Goal: Transaction & Acquisition: Purchase product/service

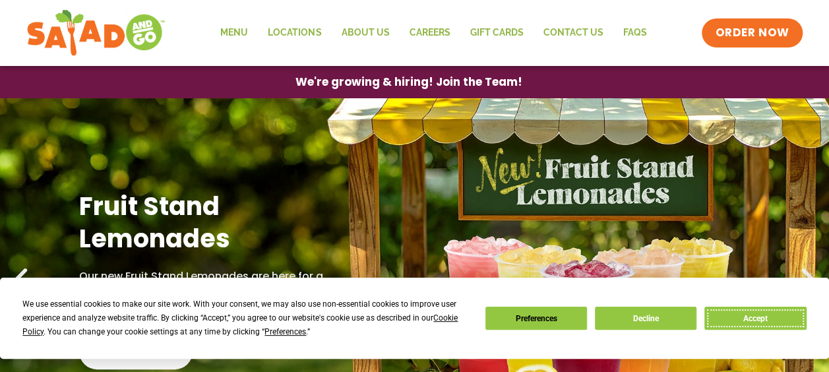
click at [760, 317] on button "Accept" at bounding box center [755, 318] width 102 height 23
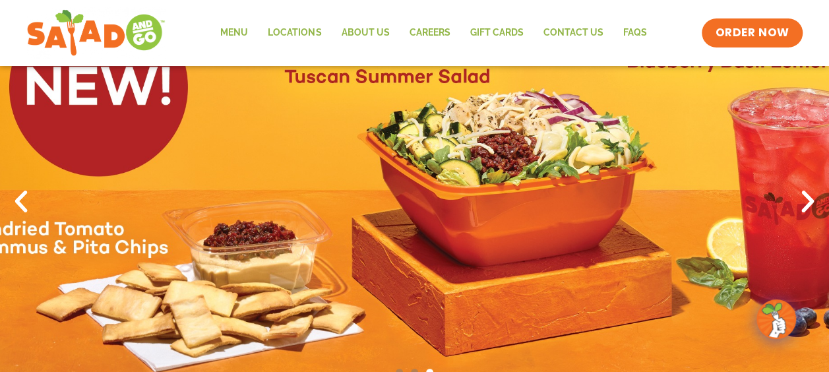
scroll to position [59, 0]
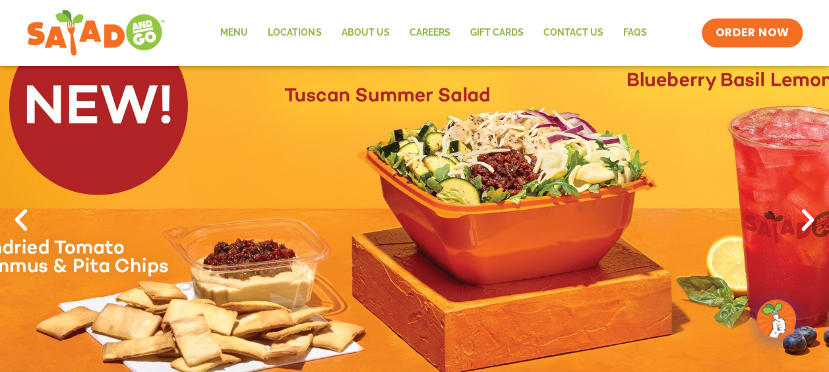
click at [807, 216] on icon "Next slide" at bounding box center [808, 220] width 29 height 29
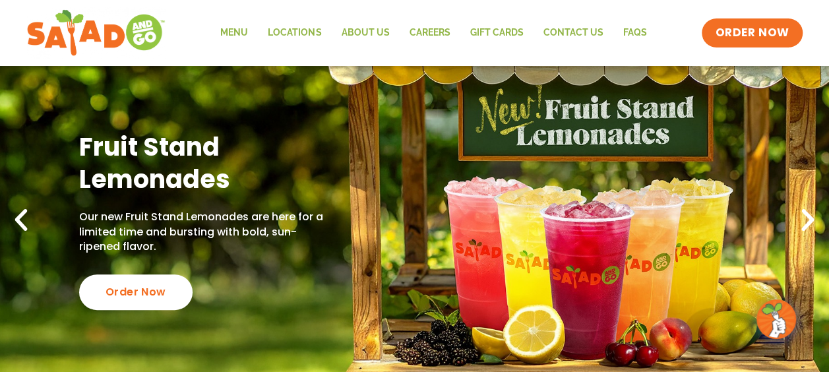
click at [805, 216] on icon "Next slide" at bounding box center [808, 220] width 29 height 29
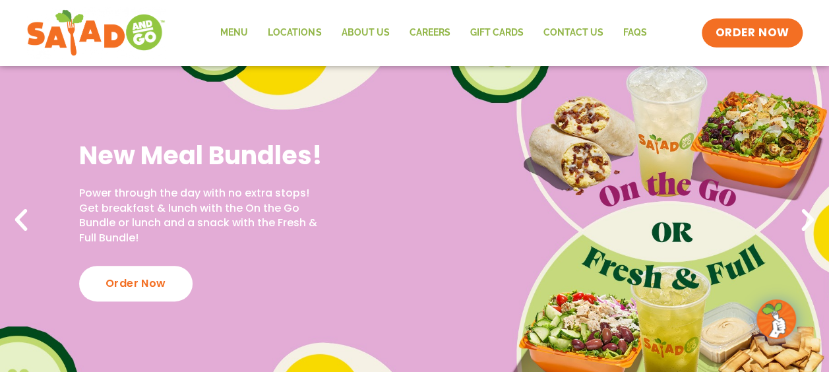
click at [805, 216] on icon "Next slide" at bounding box center [808, 220] width 29 height 29
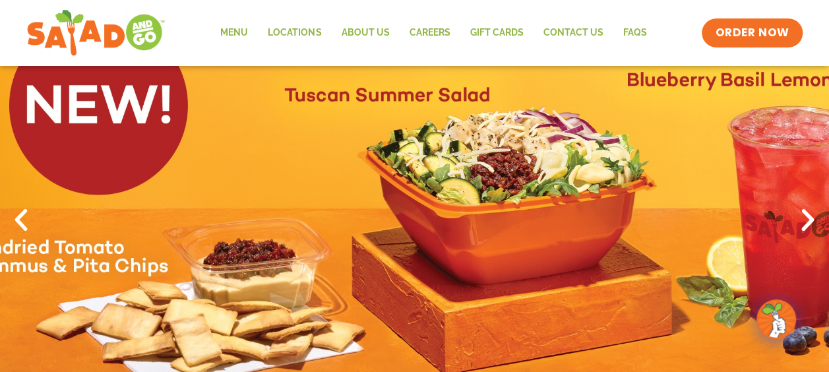
click at [805, 216] on icon "Next slide" at bounding box center [808, 220] width 29 height 29
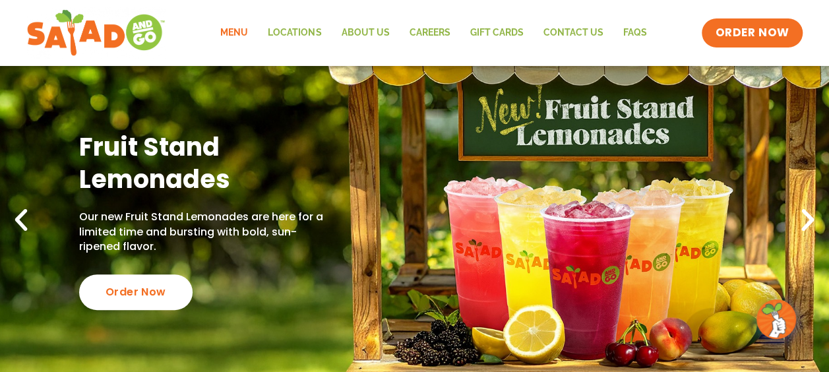
click at [238, 34] on link "Menu" at bounding box center [233, 33] width 47 height 30
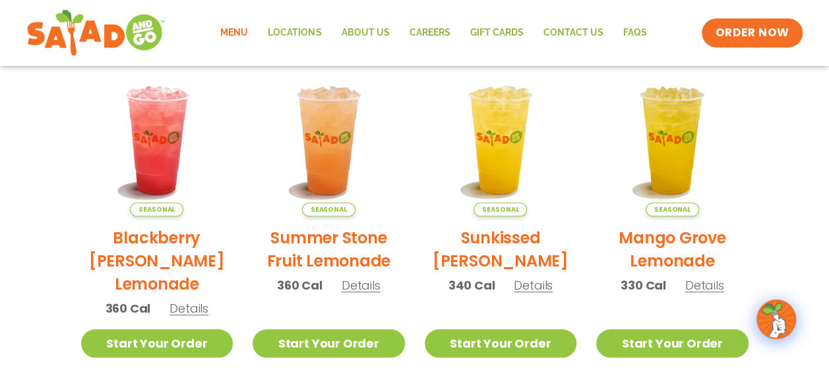
scroll to position [330, 0]
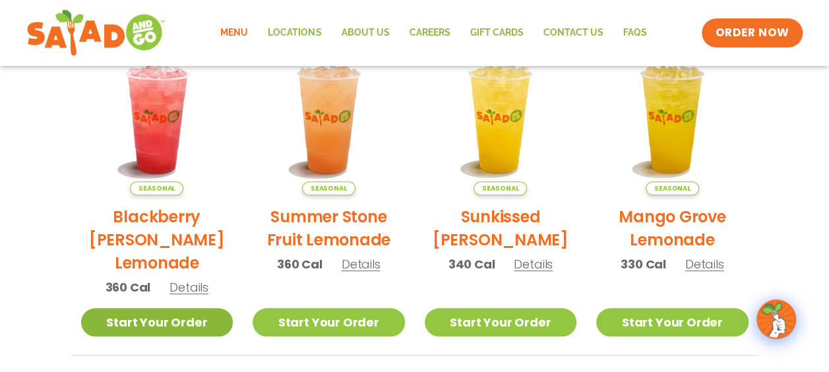
click at [183, 319] on link "Start Your Order" at bounding box center [157, 322] width 152 height 28
